Goal: Information Seeking & Learning: Learn about a topic

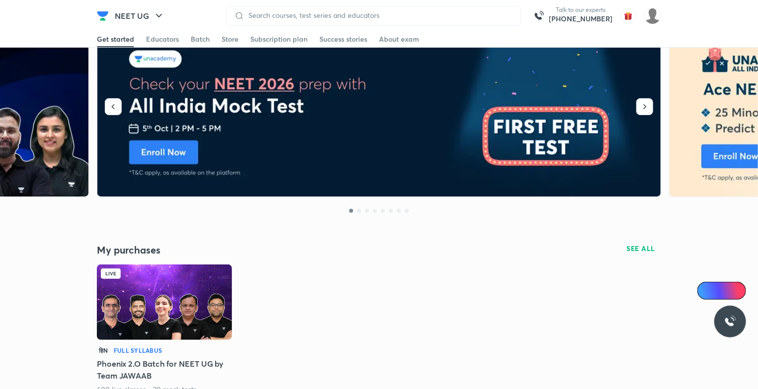
scroll to position [50, 0]
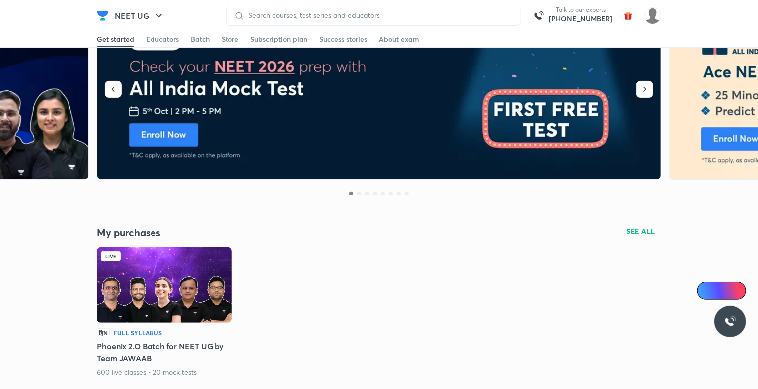
click at [191, 288] on img at bounding box center [164, 284] width 135 height 75
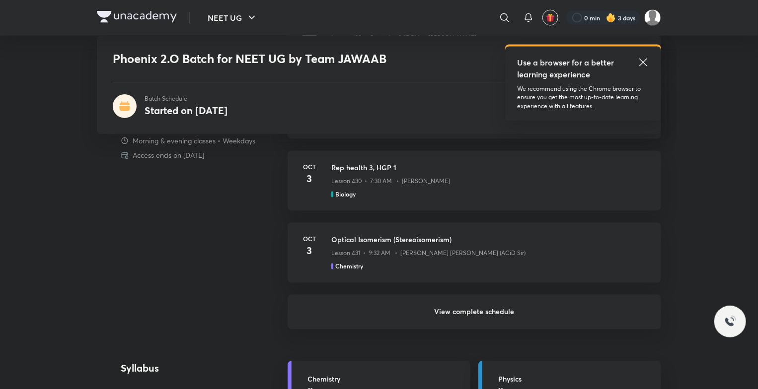
scroll to position [894, 0]
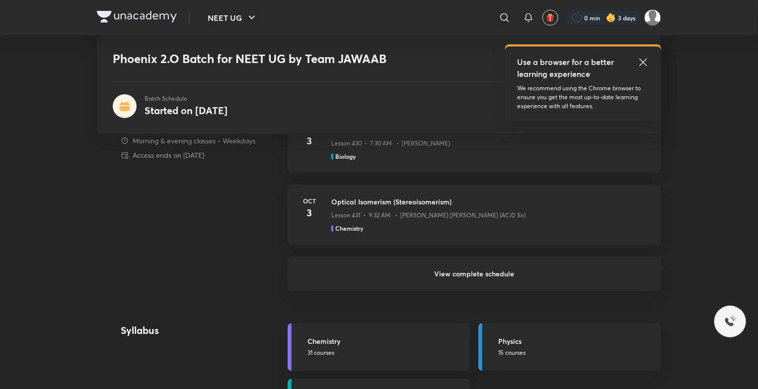
click at [423, 268] on h6 "View complete schedule" at bounding box center [474, 274] width 373 height 35
click at [419, 275] on h6 "View complete schedule" at bounding box center [474, 274] width 373 height 35
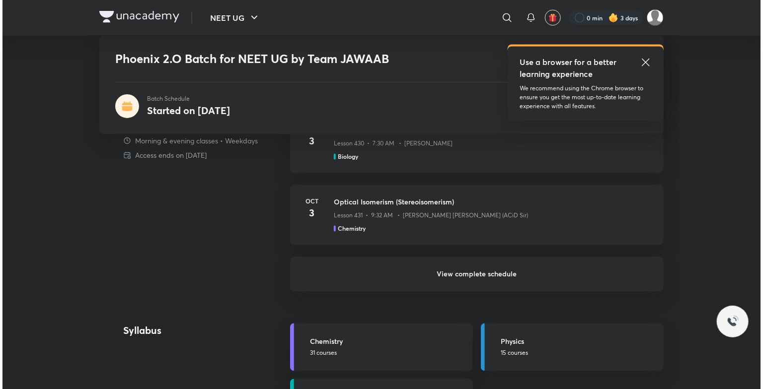
scroll to position [0, 0]
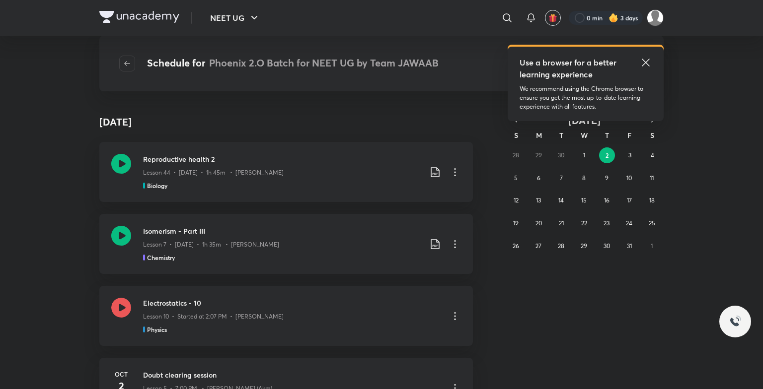
click at [645, 65] on icon at bounding box center [646, 63] width 12 height 12
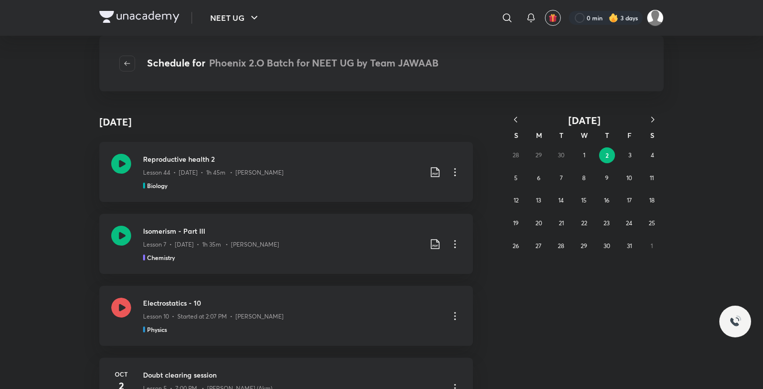
click at [514, 119] on icon "button" at bounding box center [515, 120] width 10 height 10
click at [565, 154] on button "2" at bounding box center [561, 155] width 16 height 16
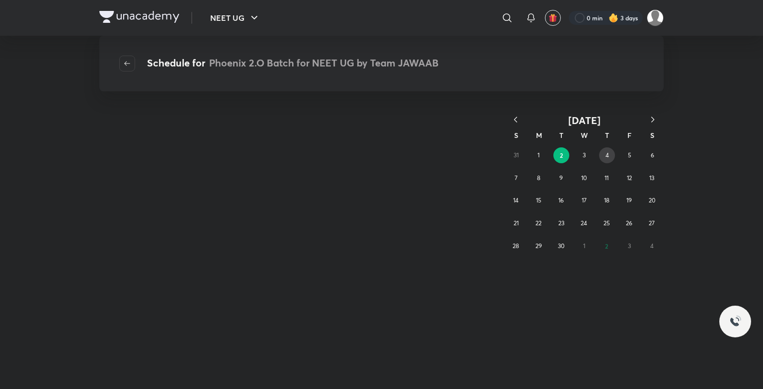
click at [608, 156] on abbr "4" at bounding box center [606, 154] width 3 height 7
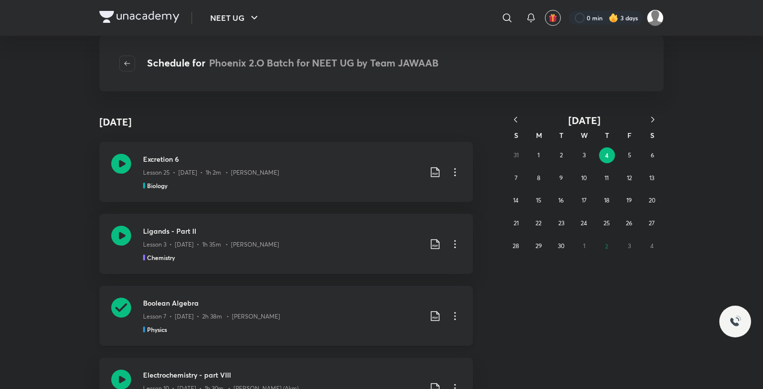
click at [111, 298] on icon at bounding box center [121, 308] width 20 height 20
